Goal: Find specific page/section: Find specific page/section

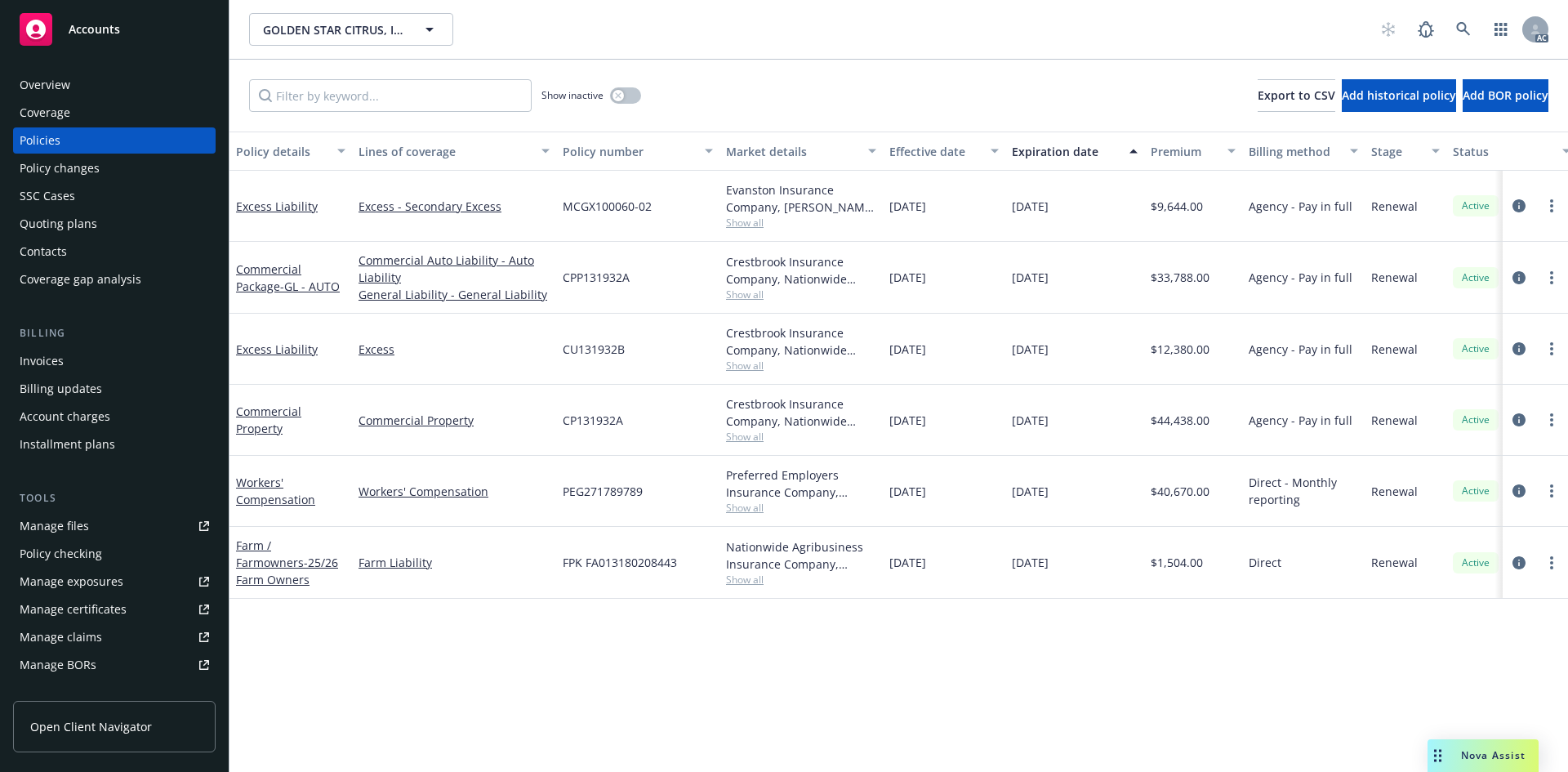
click at [139, 99] on div "Overview Coverage Policies Policy changes SSC Cases Quoting plans Contacts Cove…" at bounding box center [114, 182] width 203 height 221
click at [136, 90] on div "Overview" at bounding box center [114, 85] width 190 height 26
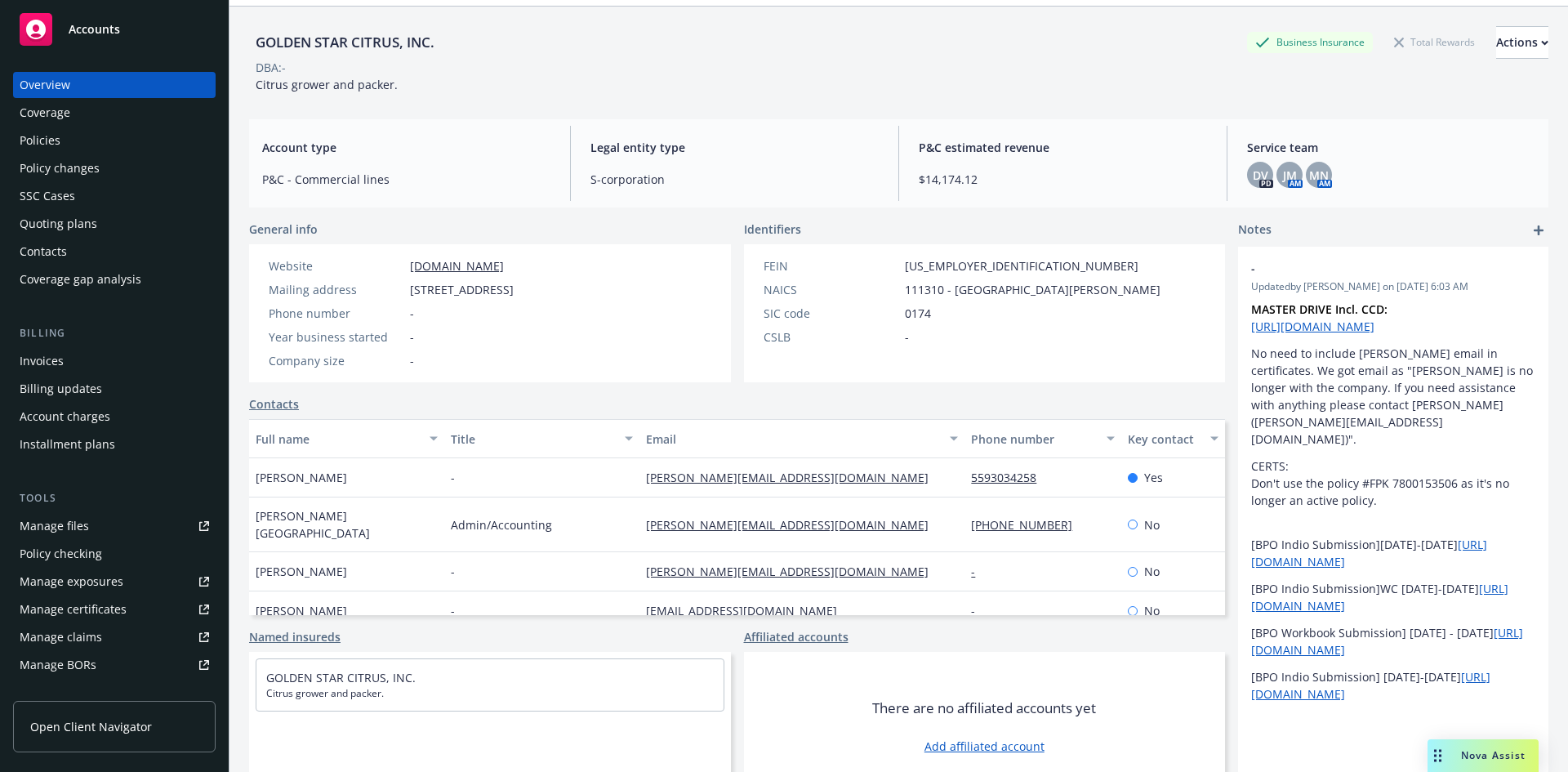
scroll to position [81, 0]
